Goal: Task Accomplishment & Management: Manage account settings

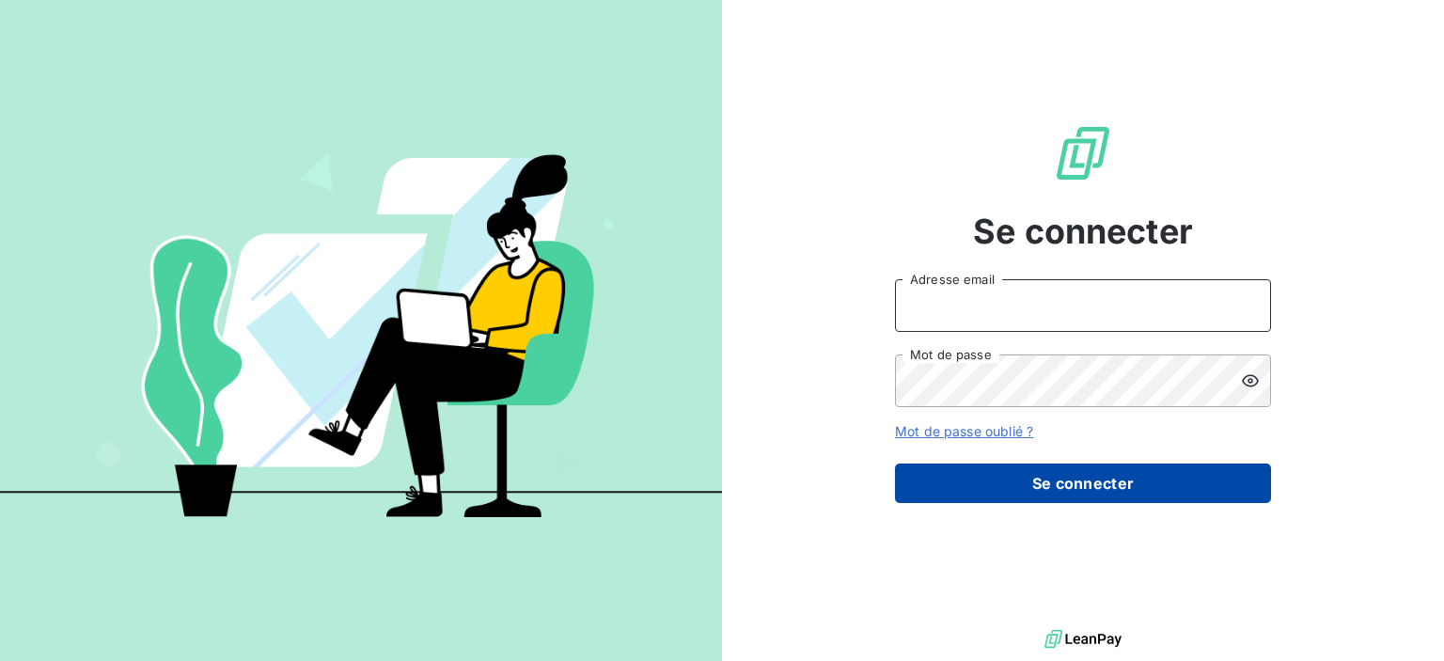
type input "[PERSON_NAME][EMAIL_ADDRESS][DOMAIN_NAME]"
drag, startPoint x: 1082, startPoint y: 487, endPoint x: 1048, endPoint y: 464, distance: 40.7
click at [1081, 487] on button "Se connecter" at bounding box center [1083, 482] width 376 height 39
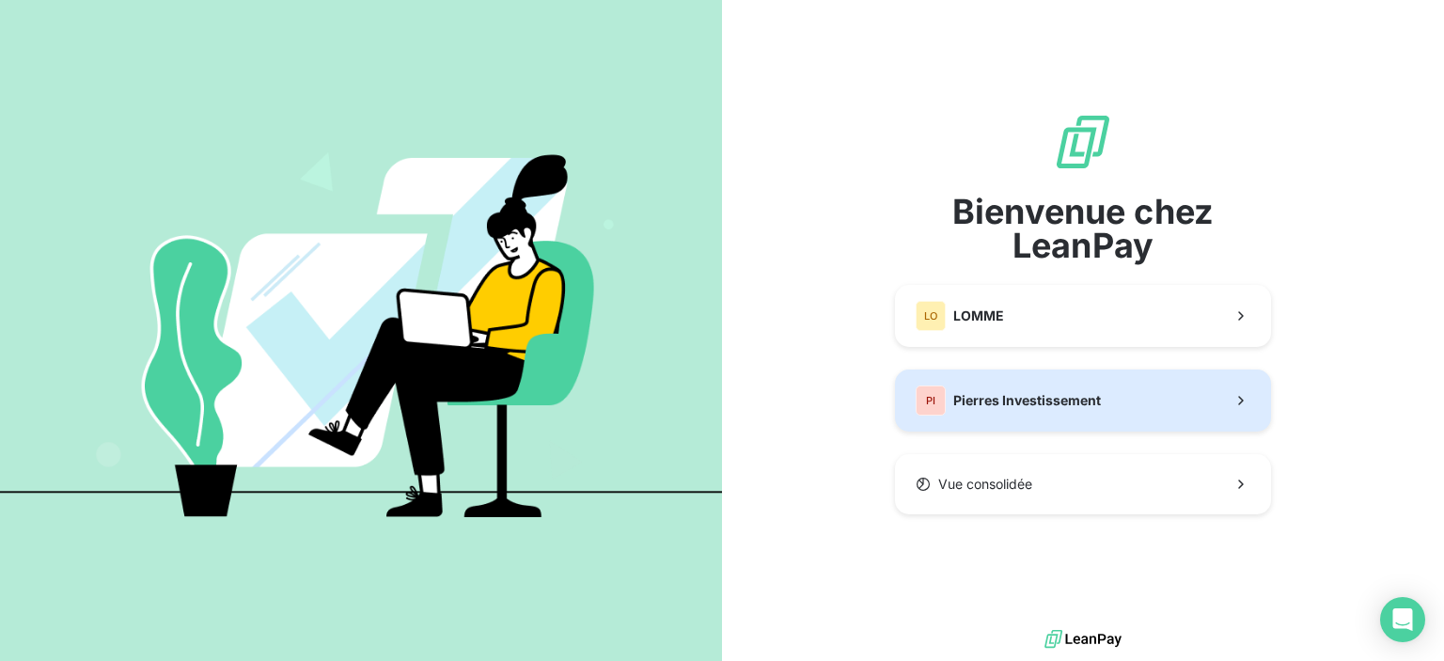
click at [1080, 392] on span "Pierres Investissement" at bounding box center [1027, 400] width 148 height 19
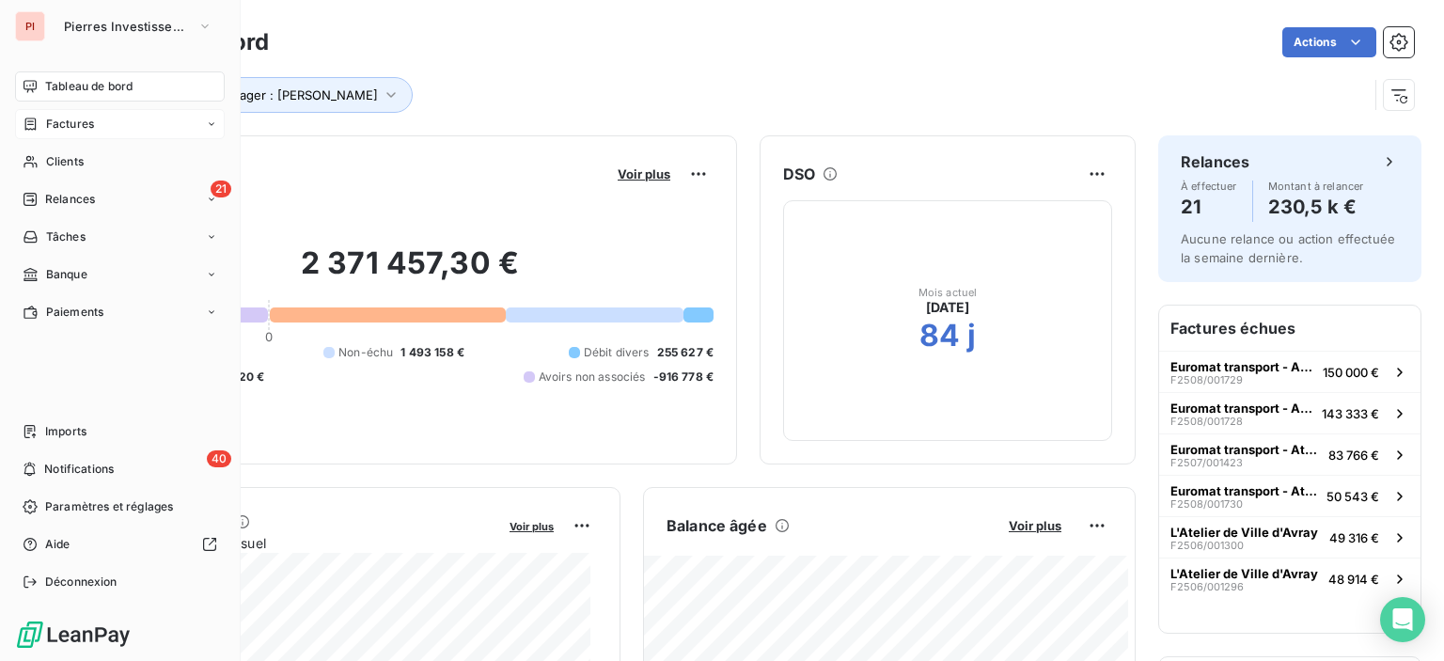
click at [203, 124] on div "Factures" at bounding box center [120, 124] width 210 height 30
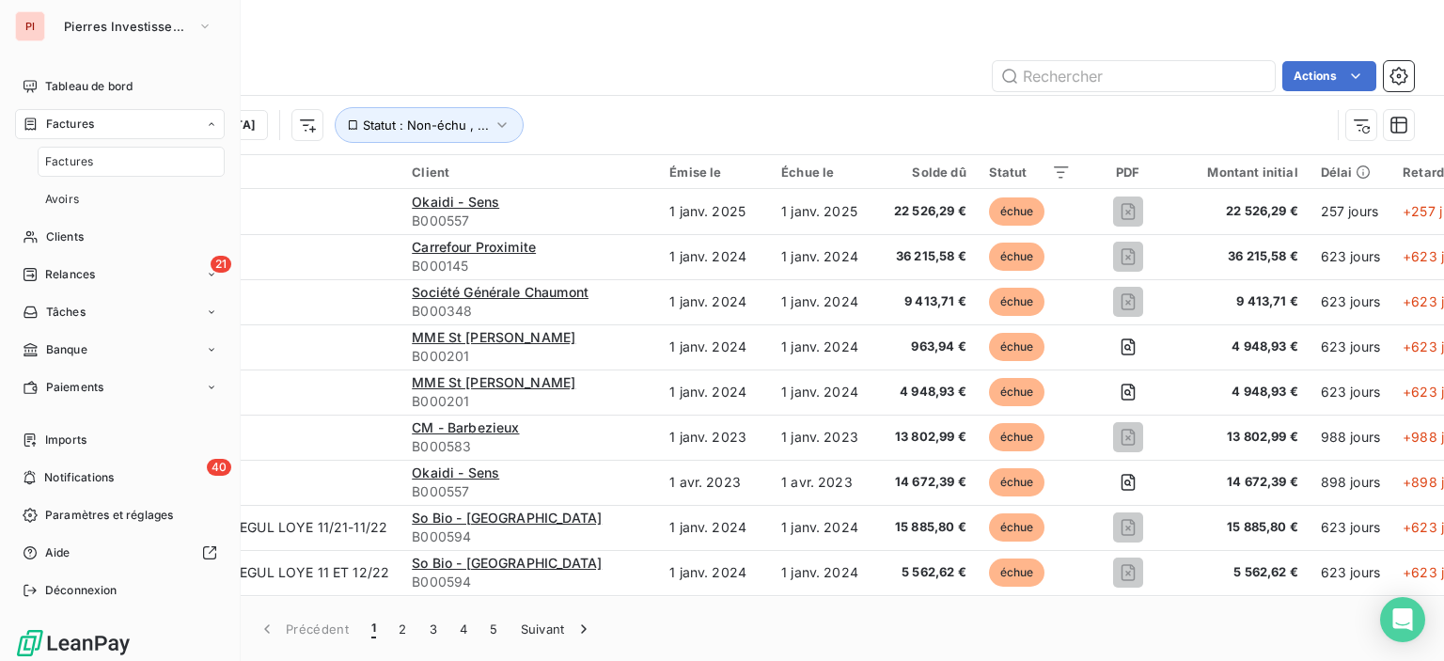
click at [209, 124] on icon at bounding box center [212, 123] width 6 height 3
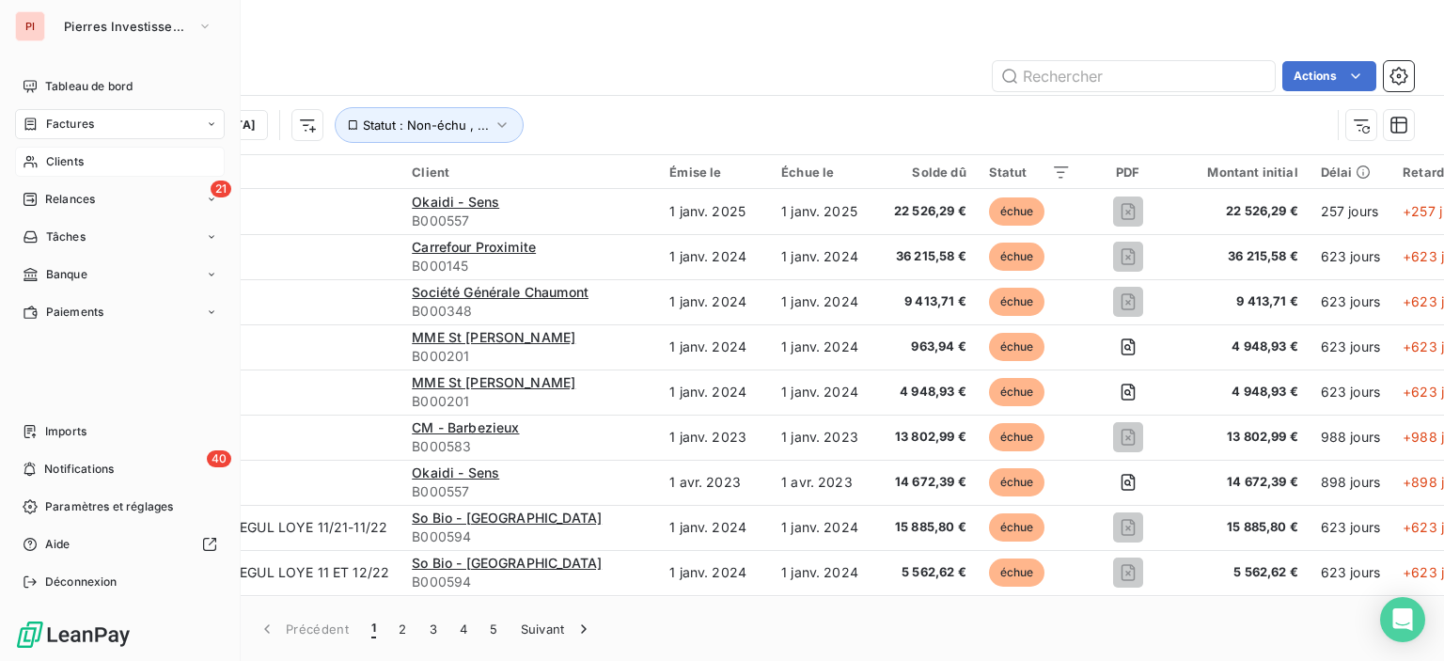
click at [129, 160] on div "Clients" at bounding box center [120, 162] width 210 height 30
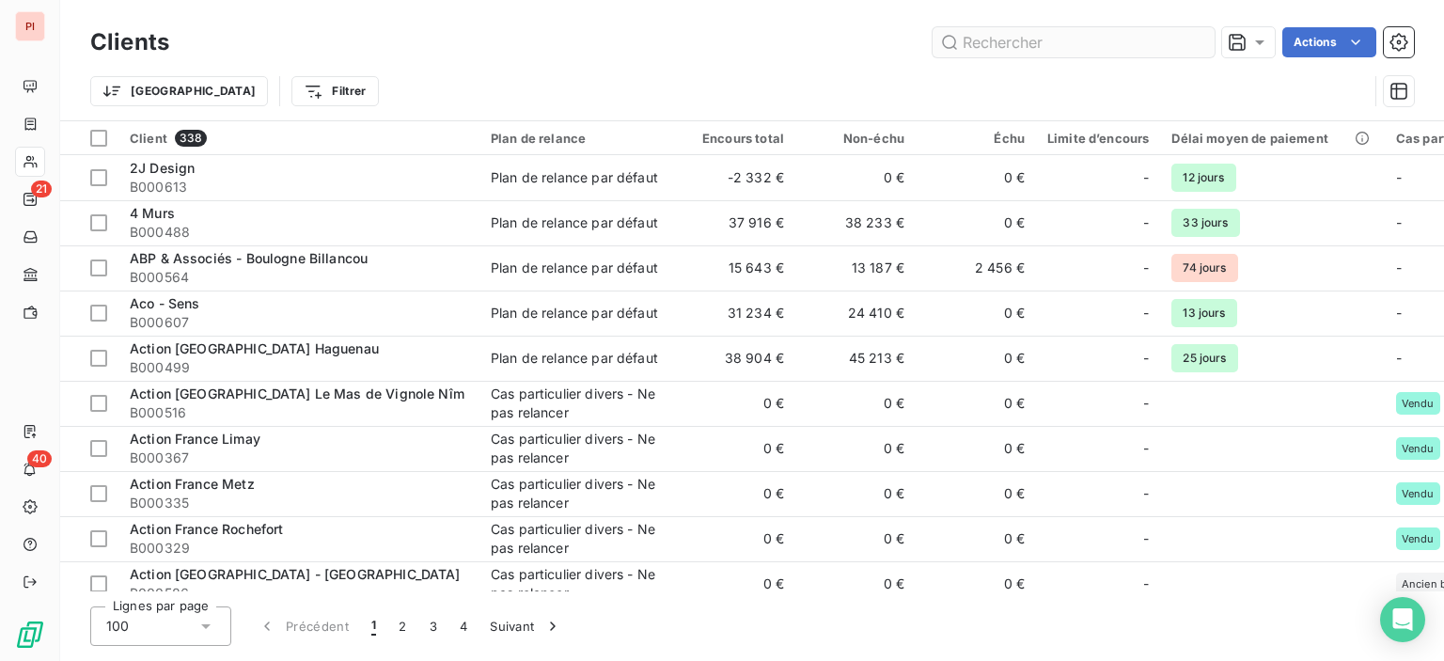
click at [1088, 48] on input "text" at bounding box center [1074, 42] width 282 height 30
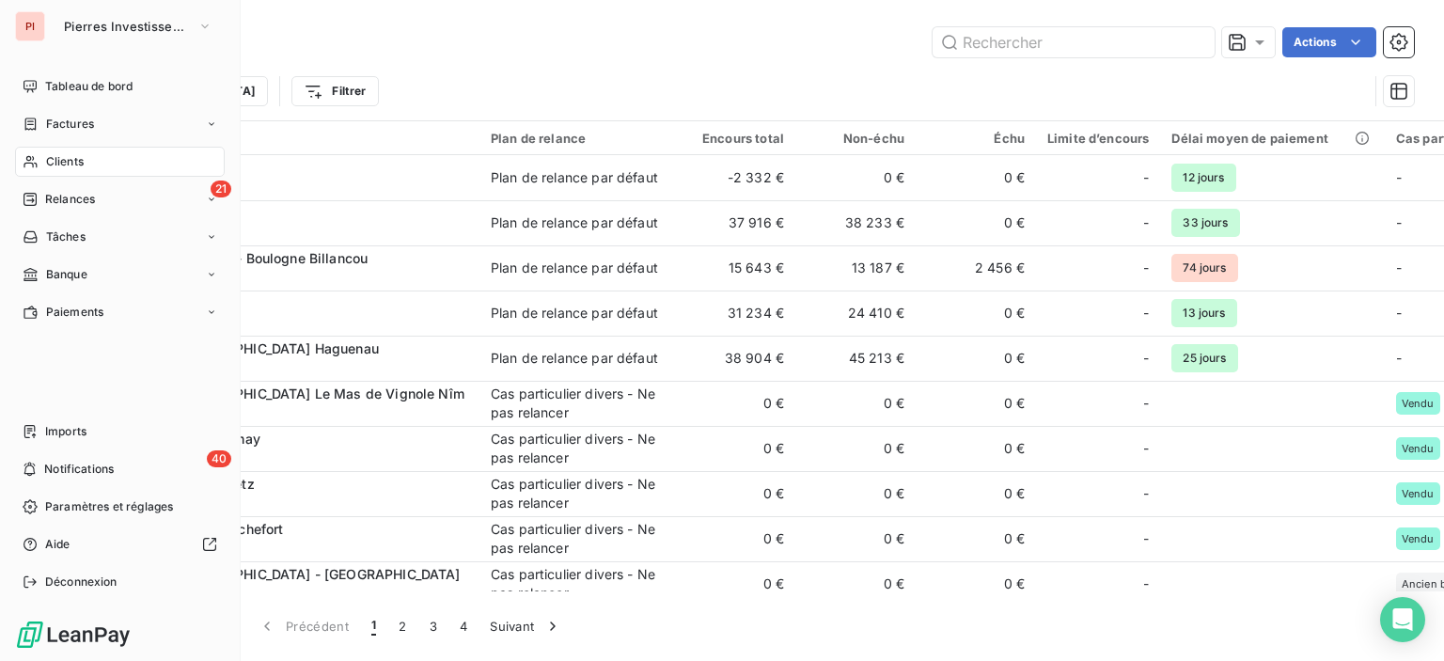
click at [25, 24] on div "PI" at bounding box center [30, 26] width 30 height 30
click at [206, 33] on icon "button" at bounding box center [204, 26] width 15 height 19
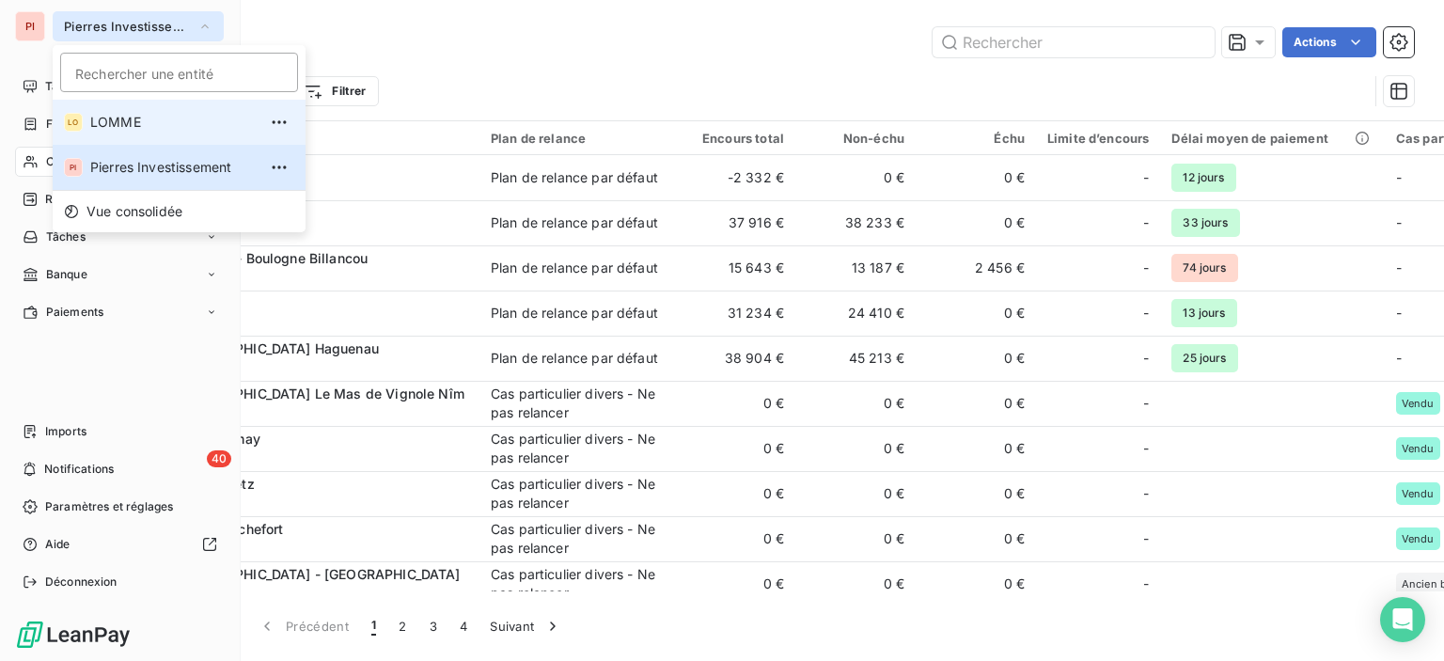
click at [207, 127] on span "LOMME" at bounding box center [173, 122] width 166 height 19
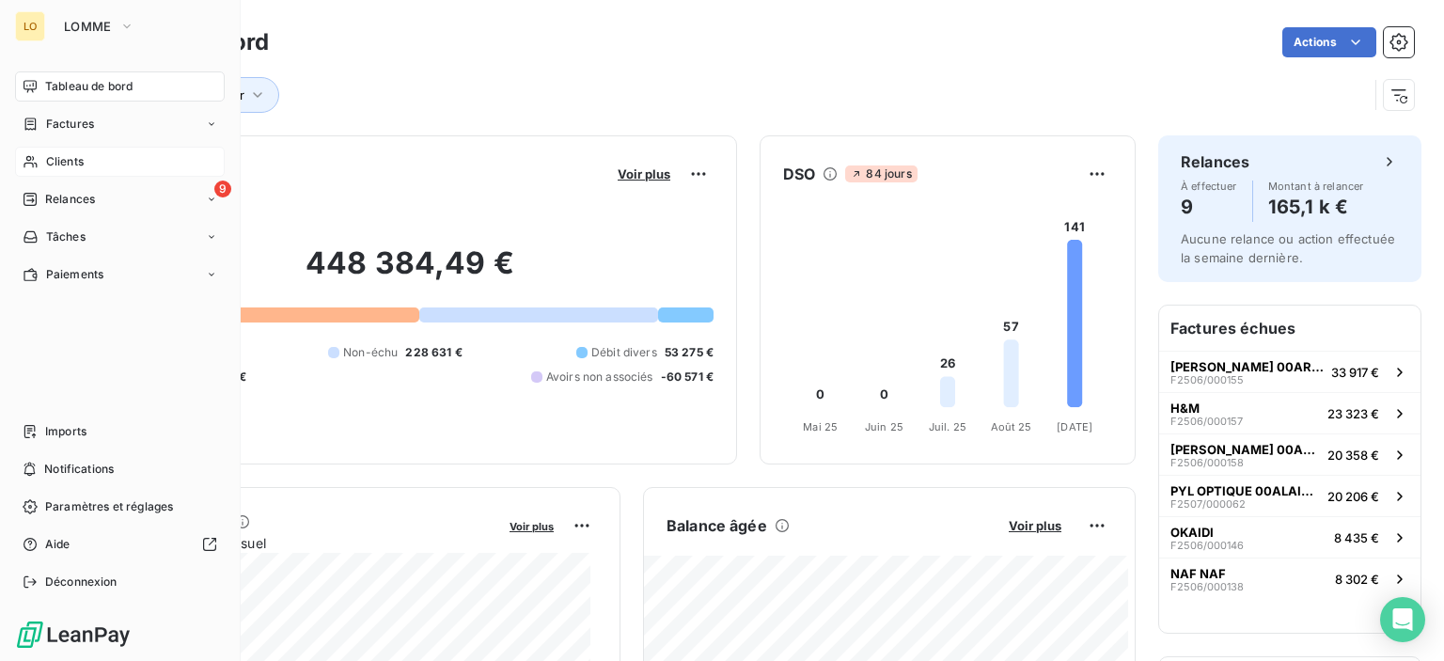
drag, startPoint x: 84, startPoint y: 124, endPoint x: 80, endPoint y: 162, distance: 37.8
click at [80, 151] on nav "Tableau de bord Factures Clients 9 Relances Tâches Paiements" at bounding box center [120, 180] width 210 height 218
click at [80, 162] on span "Clients" at bounding box center [65, 161] width 38 height 17
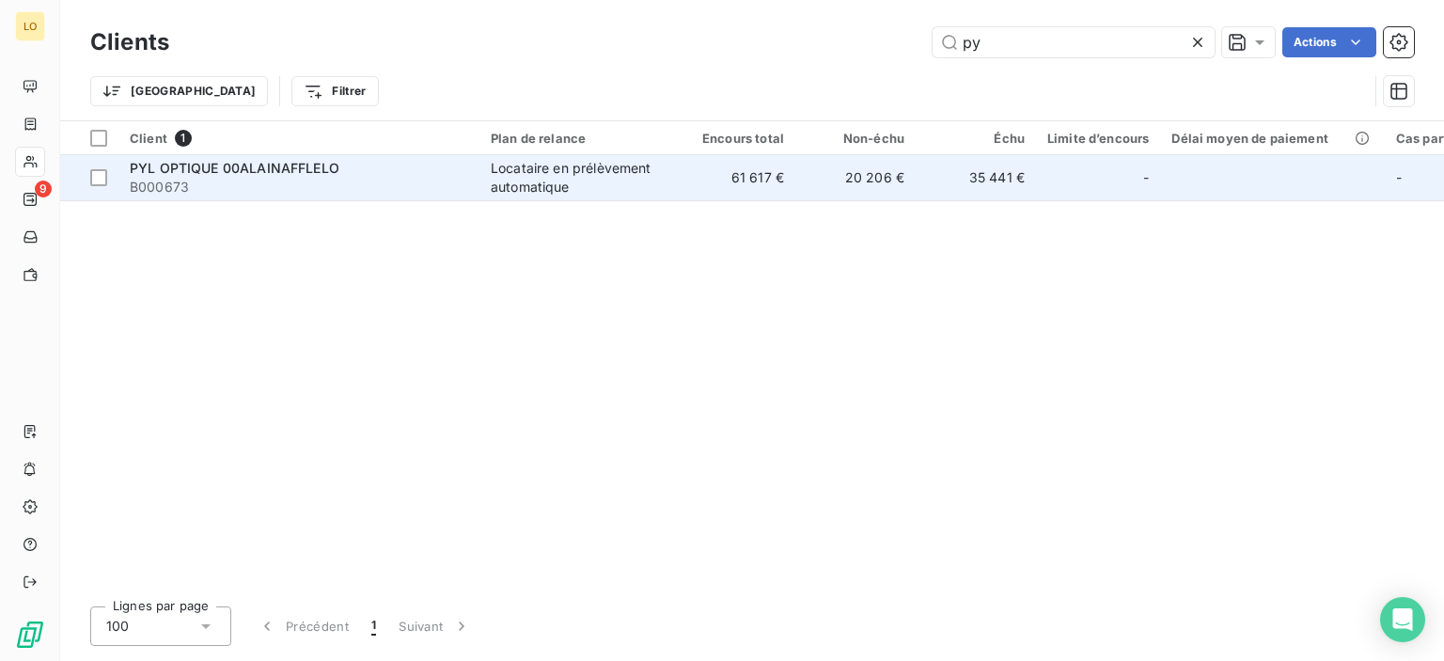
type input "py"
click at [782, 177] on td "61 617 €" at bounding box center [735, 177] width 120 height 45
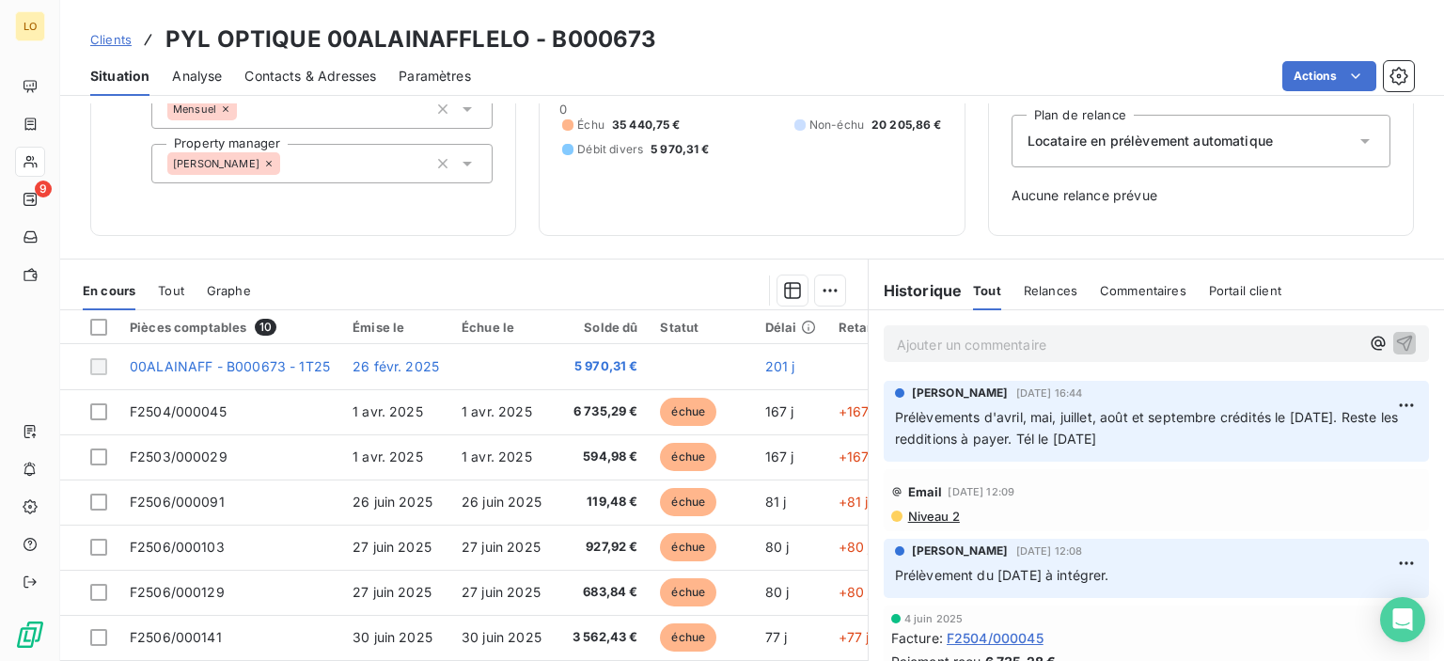
scroll to position [264, 0]
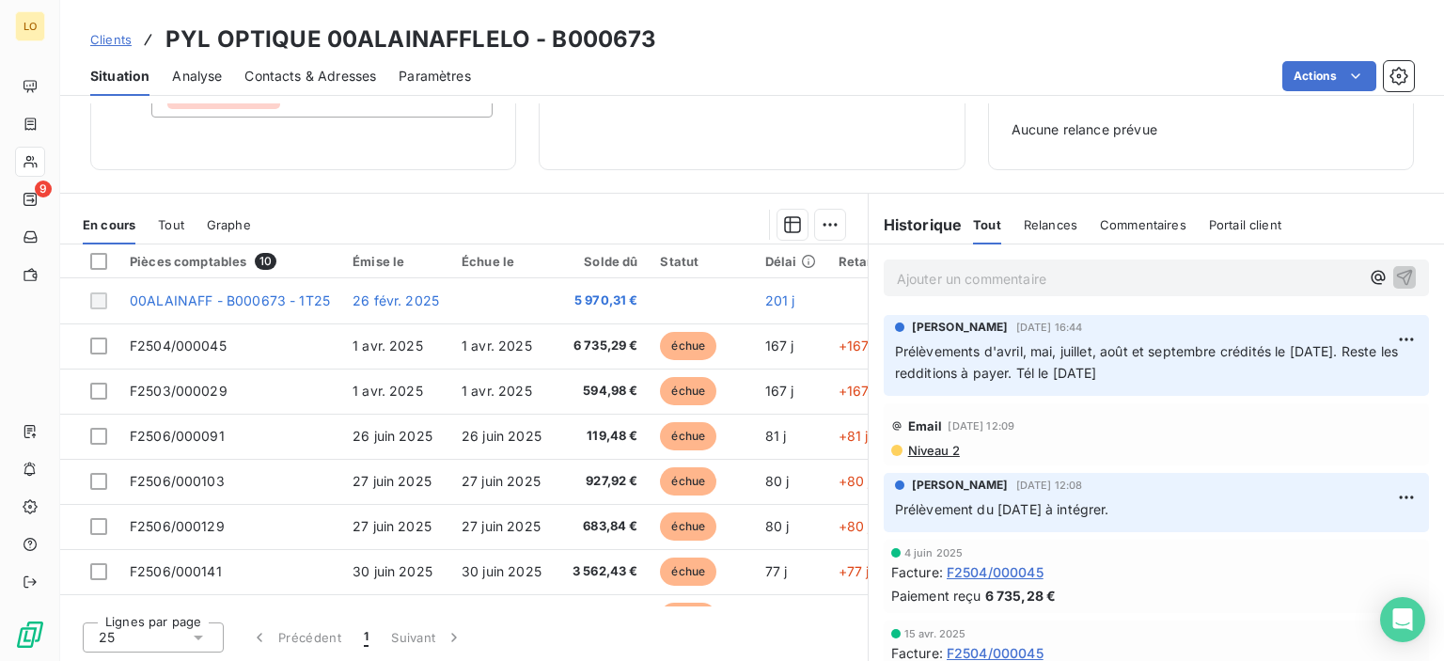
click at [969, 272] on p "Ajouter un commentaire ﻿" at bounding box center [1128, 279] width 463 height 24
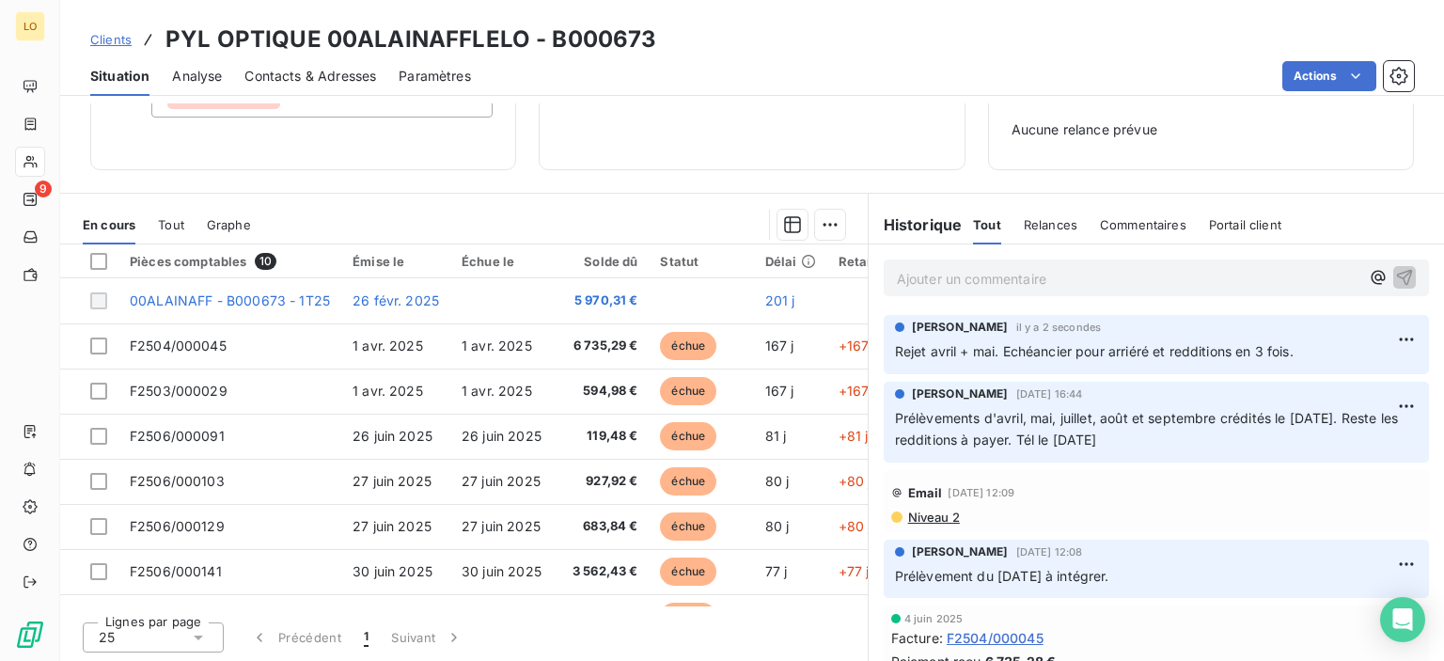
drag, startPoint x: 579, startPoint y: 197, endPoint x: 729, endPoint y: 23, distance: 230.0
click at [729, 23] on div "Clients PYL OPTIQUE 00ALAINAFFLELO - B000673" at bounding box center [752, 40] width 1384 height 34
